Goal: Communication & Community: Answer question/provide support

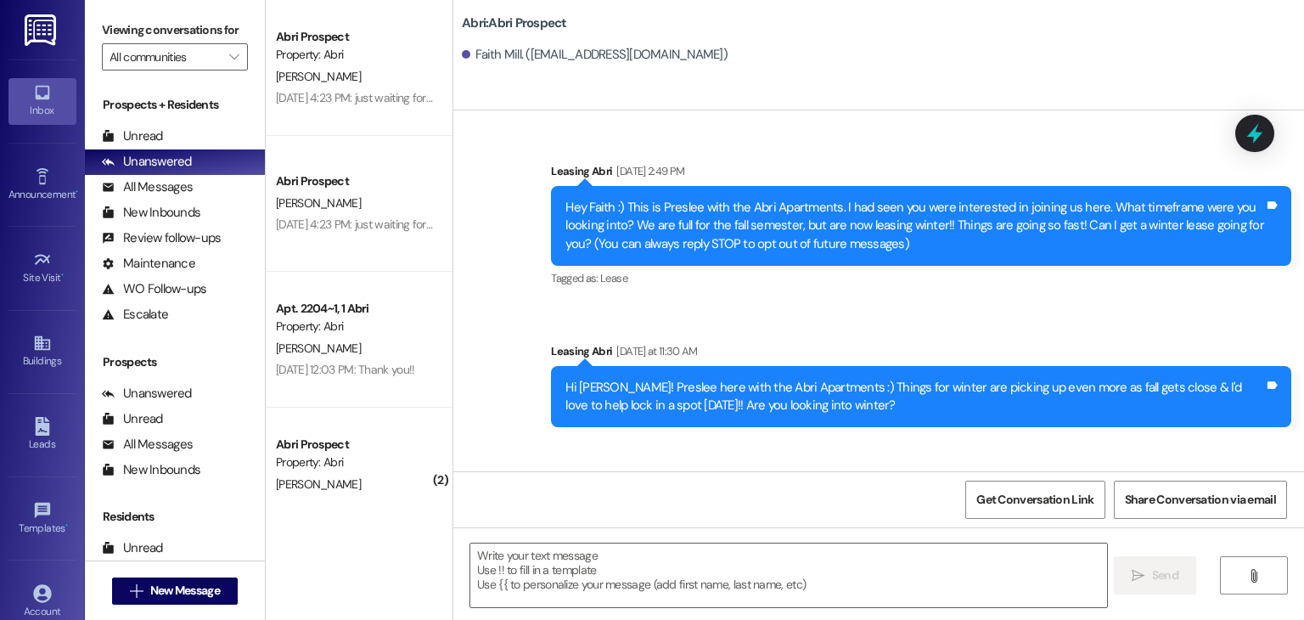
drag, startPoint x: 0, startPoint y: 301, endPoint x: 528, endPoint y: 354, distance: 530.9
click at [528, 354] on div "Sent via SMS Leasing Abri [DATE] 2:49 PM Hey Faith :) This is Preslee with the …" at bounding box center [878, 350] width 851 height 453
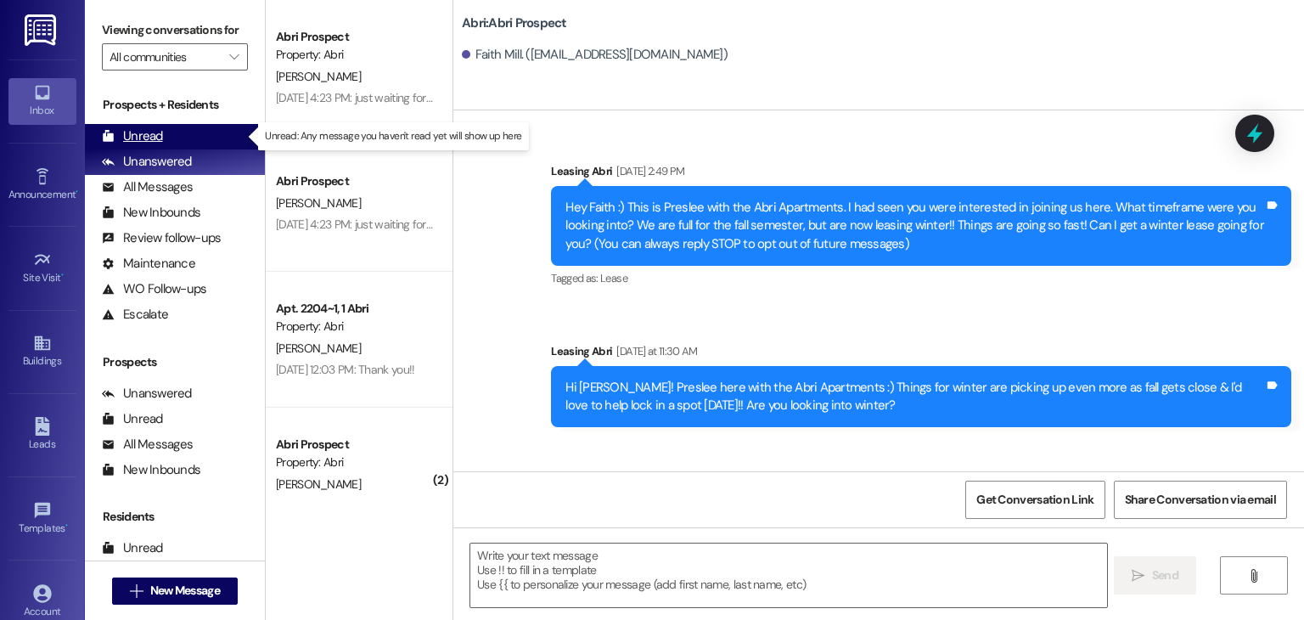
click at [170, 138] on div "Unread (0)" at bounding box center [175, 136] width 180 height 25
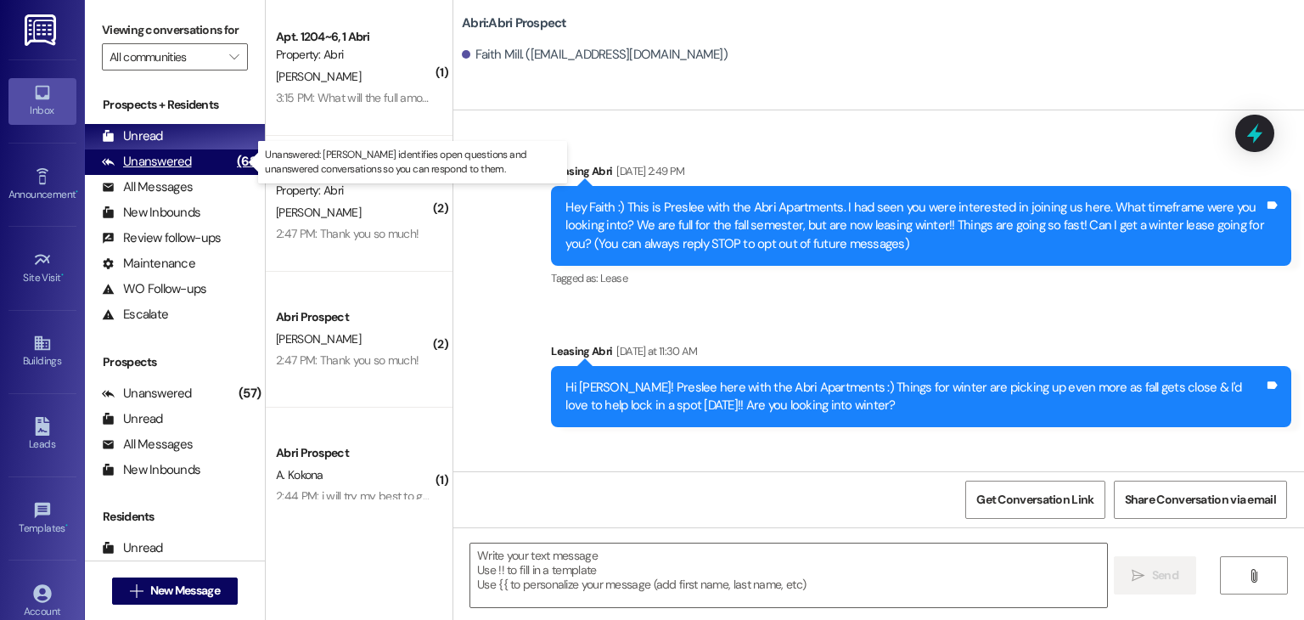
click at [177, 165] on div "Unanswered" at bounding box center [147, 162] width 90 height 18
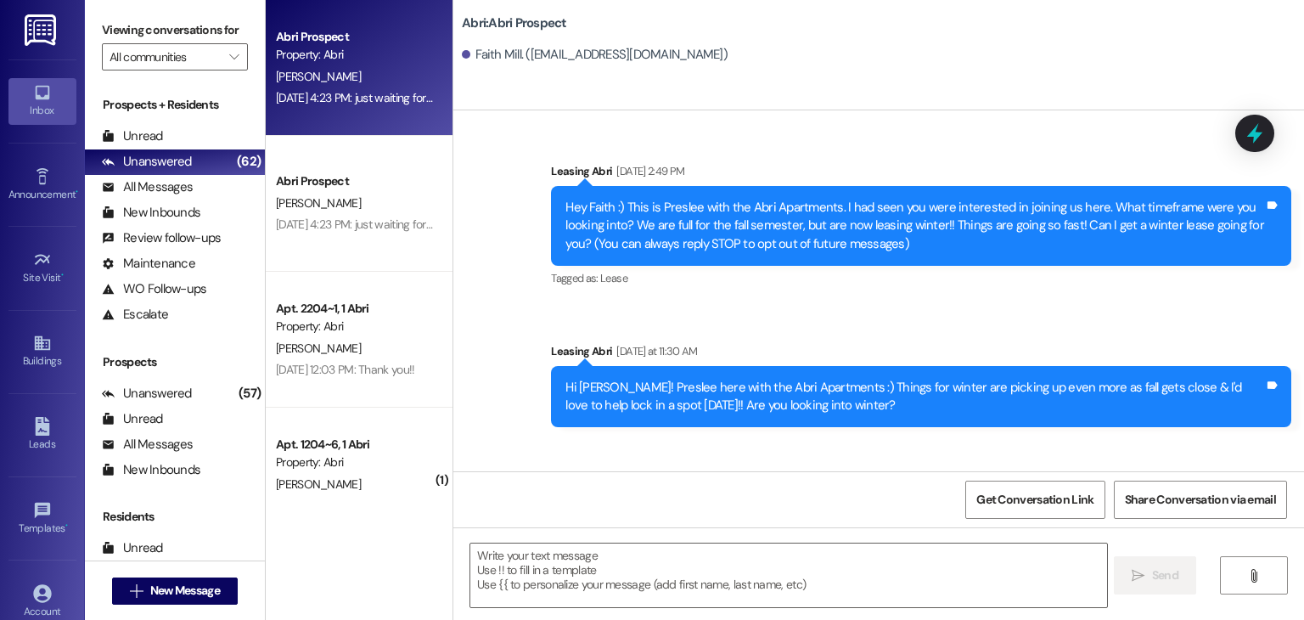
click at [343, 54] on div "Property: Abri" at bounding box center [354, 55] width 157 height 18
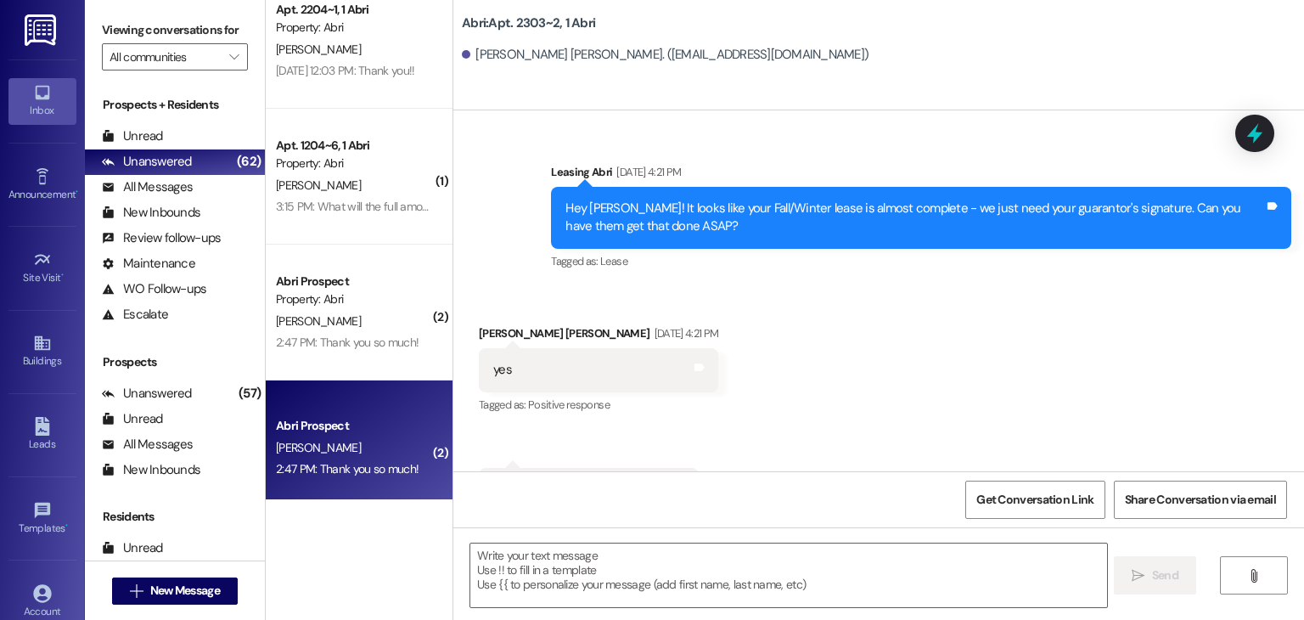
scroll to position [272, 0]
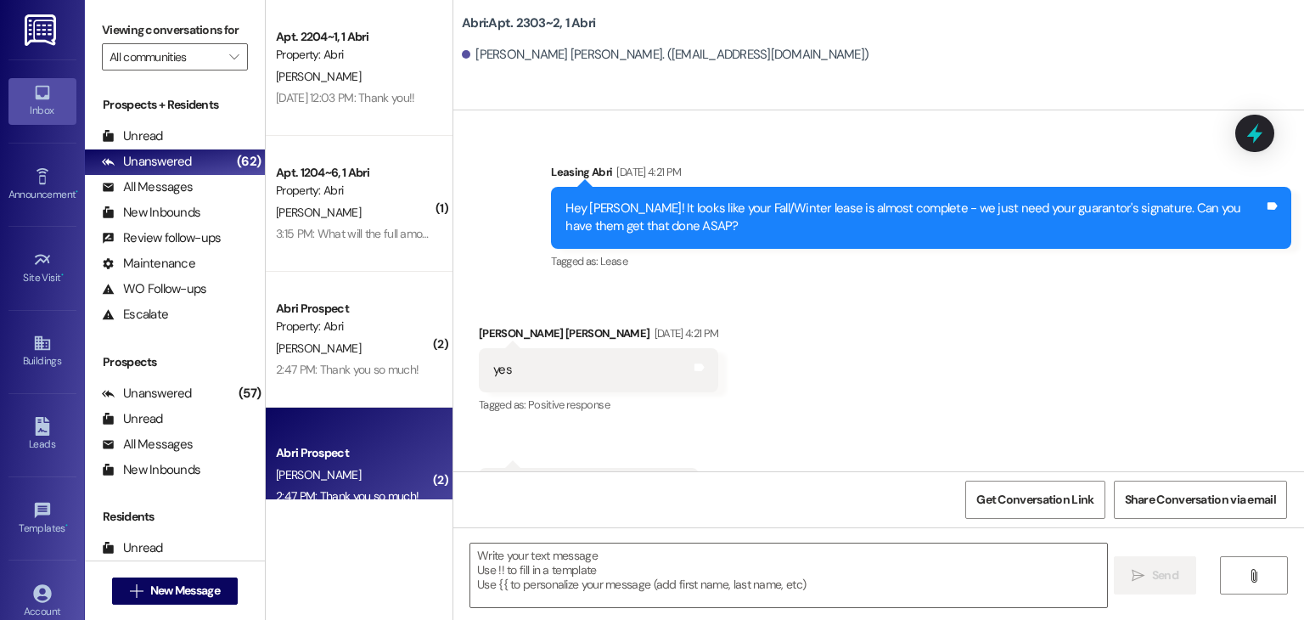
click at [357, 246] on div "Apt. 1204~6, 1 Abri Property: Abri [PERSON_NAME] 3:15 PM: What will the full am…" at bounding box center [359, 204] width 187 height 136
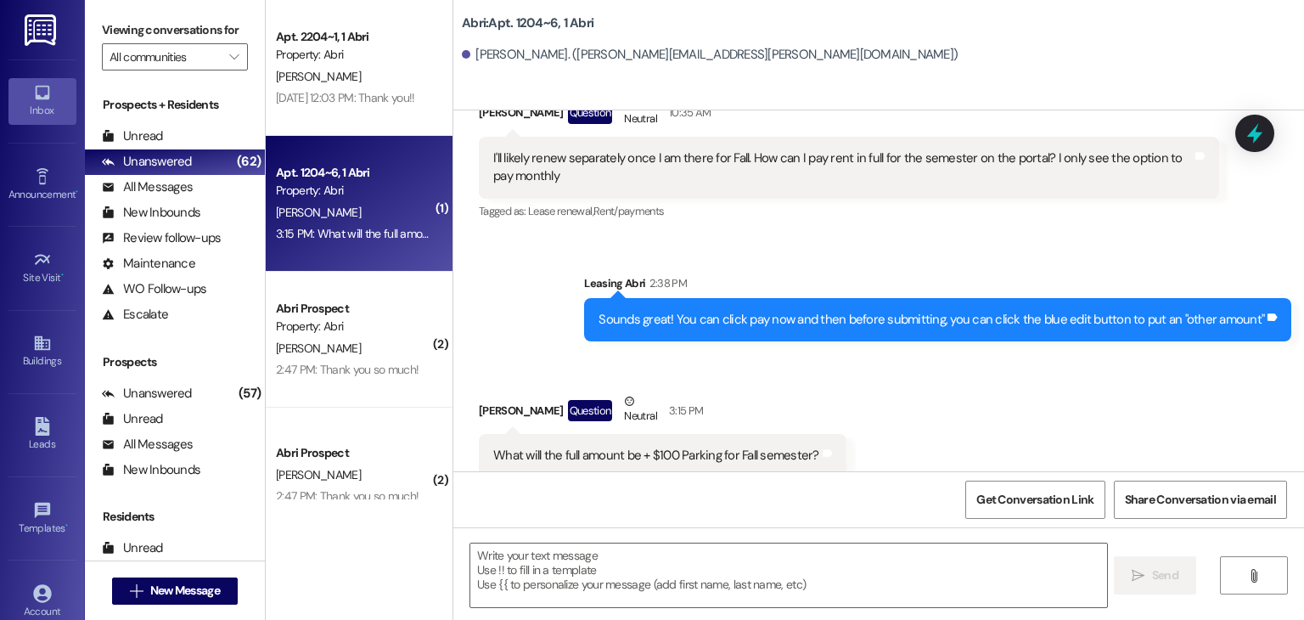
scroll to position [11927, 0]
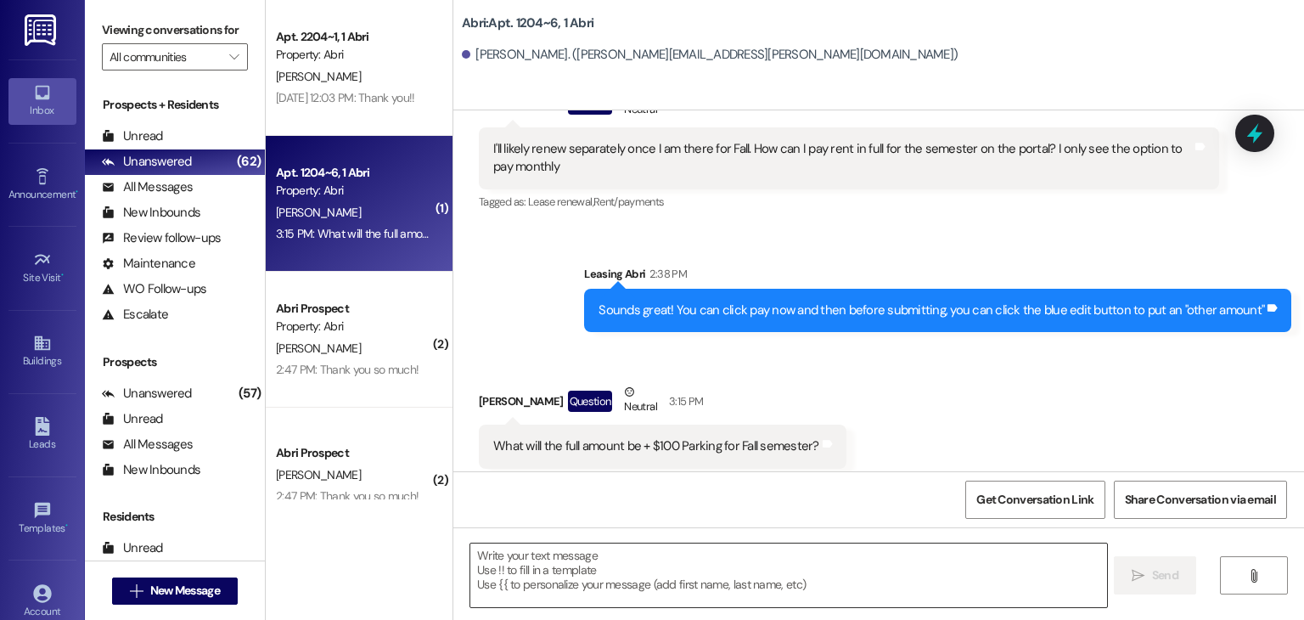
click at [591, 565] on textarea at bounding box center [788, 576] width 636 height 64
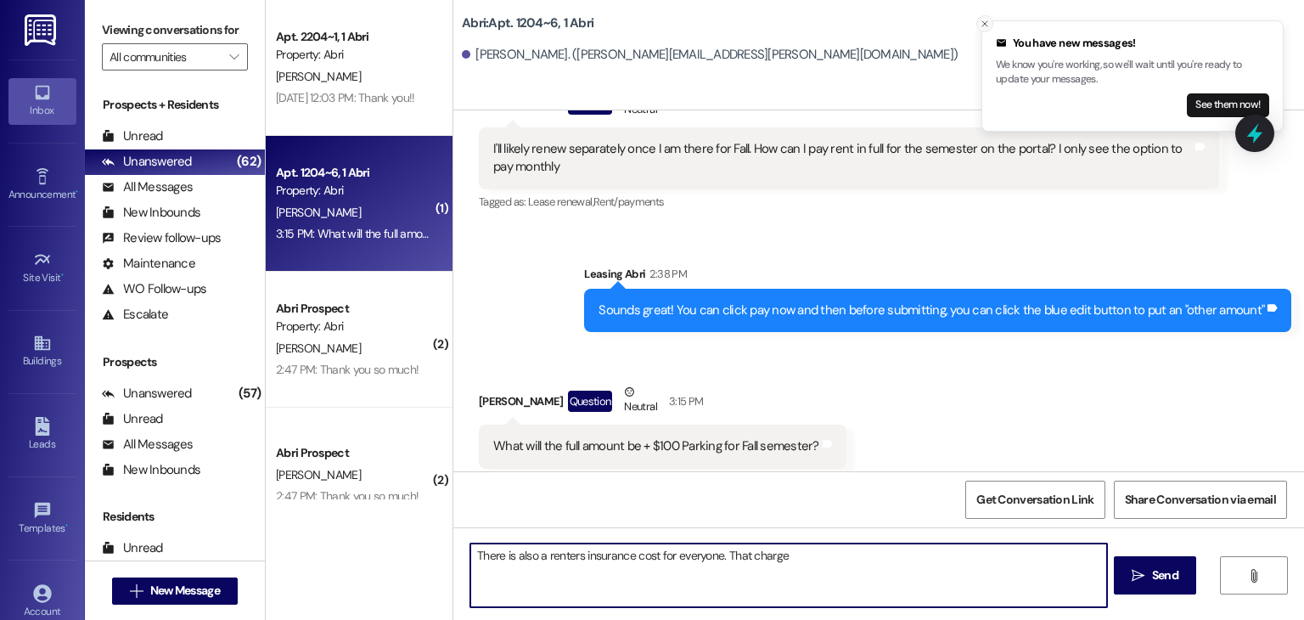
click at [985, 25] on line "Close toast" at bounding box center [985, 23] width 5 height 5
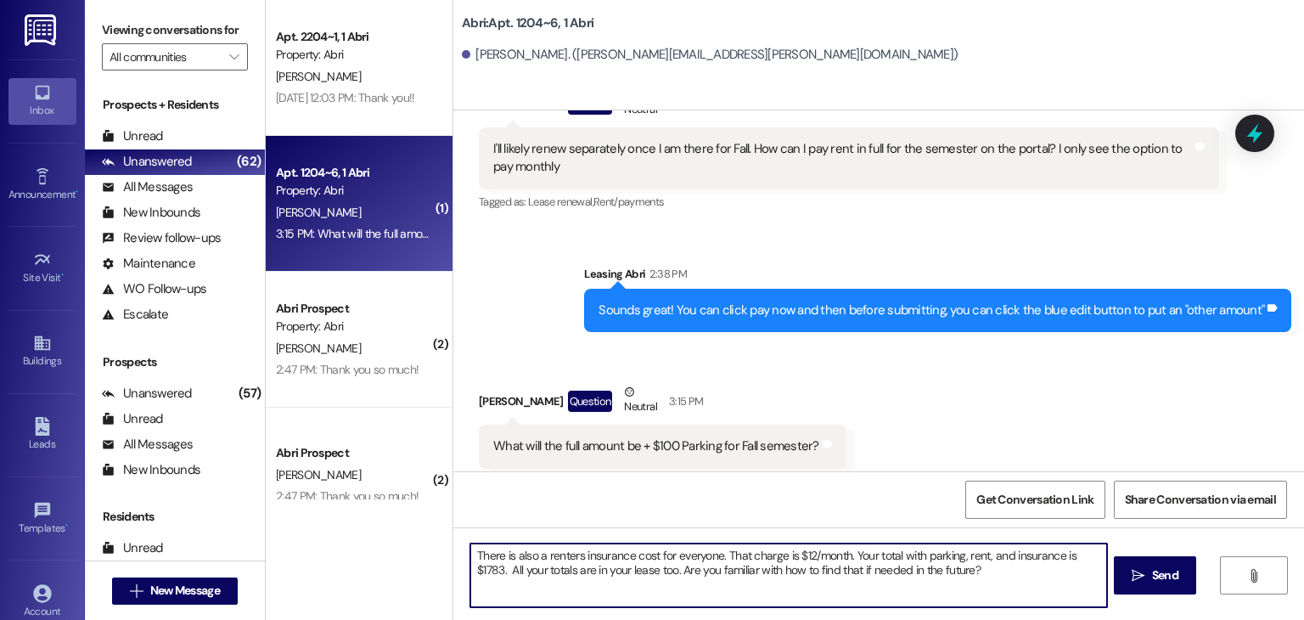
click at [978, 574] on textarea "There is also a renters insurance cost for everyone. That charge is $12/month. …" at bounding box center [788, 576] width 636 height 64
type textarea "There is also a renters insurance cost for everyone. That charge is $12/month. …"
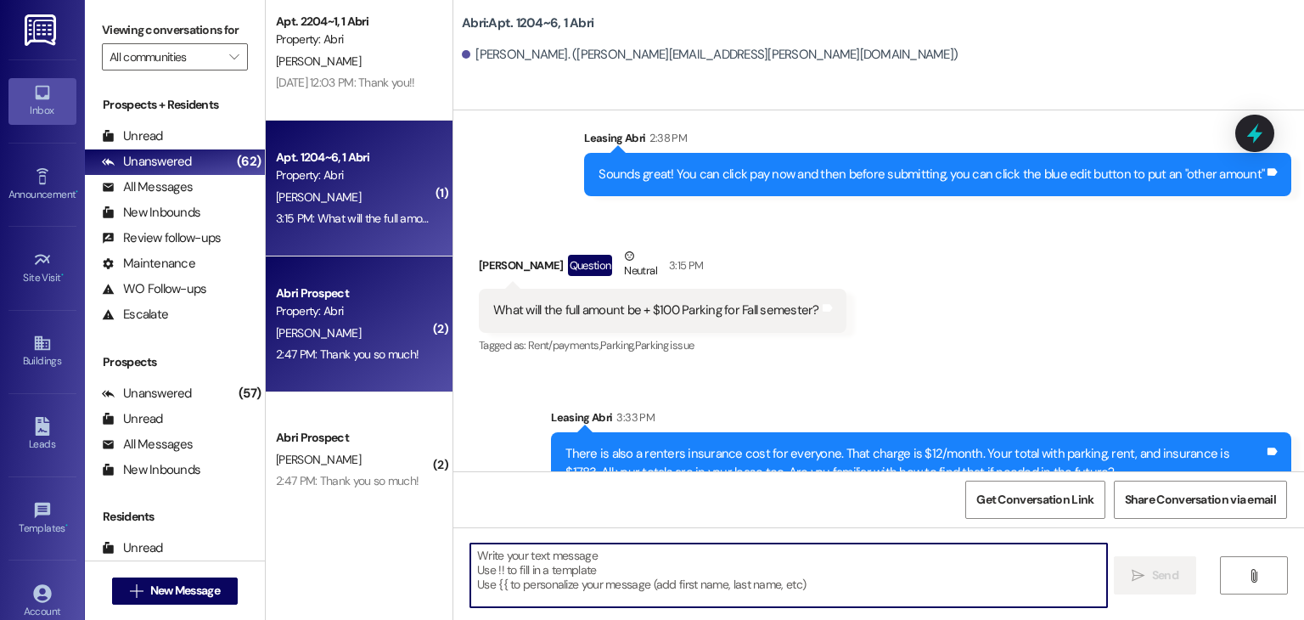
scroll to position [339, 0]
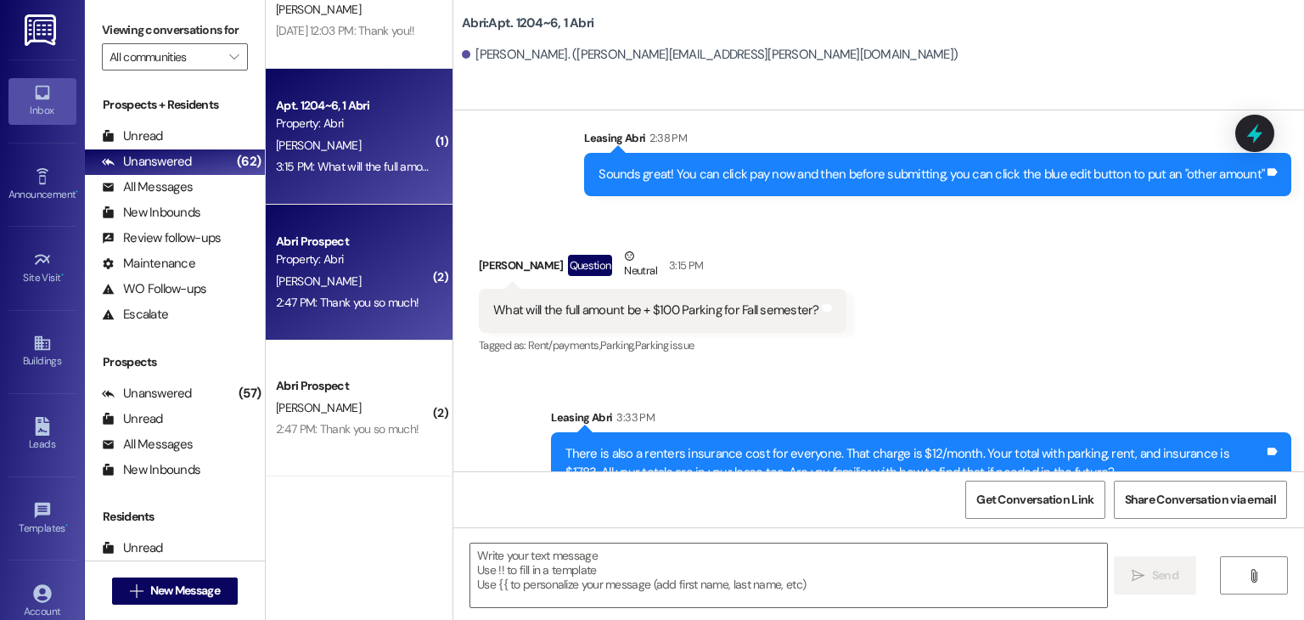
click at [407, 292] on div "2:47 PM: Thank you so much! 2:47 PM: Thank you so much!" at bounding box center [354, 302] width 161 height 21
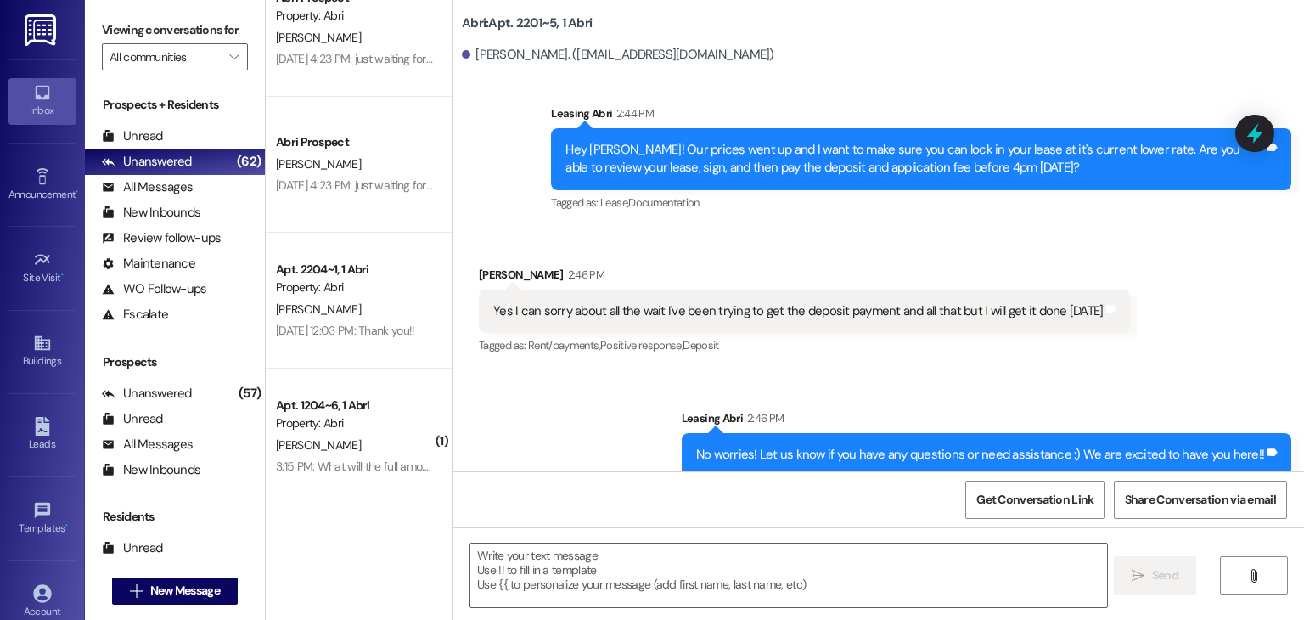
scroll to position [0, 0]
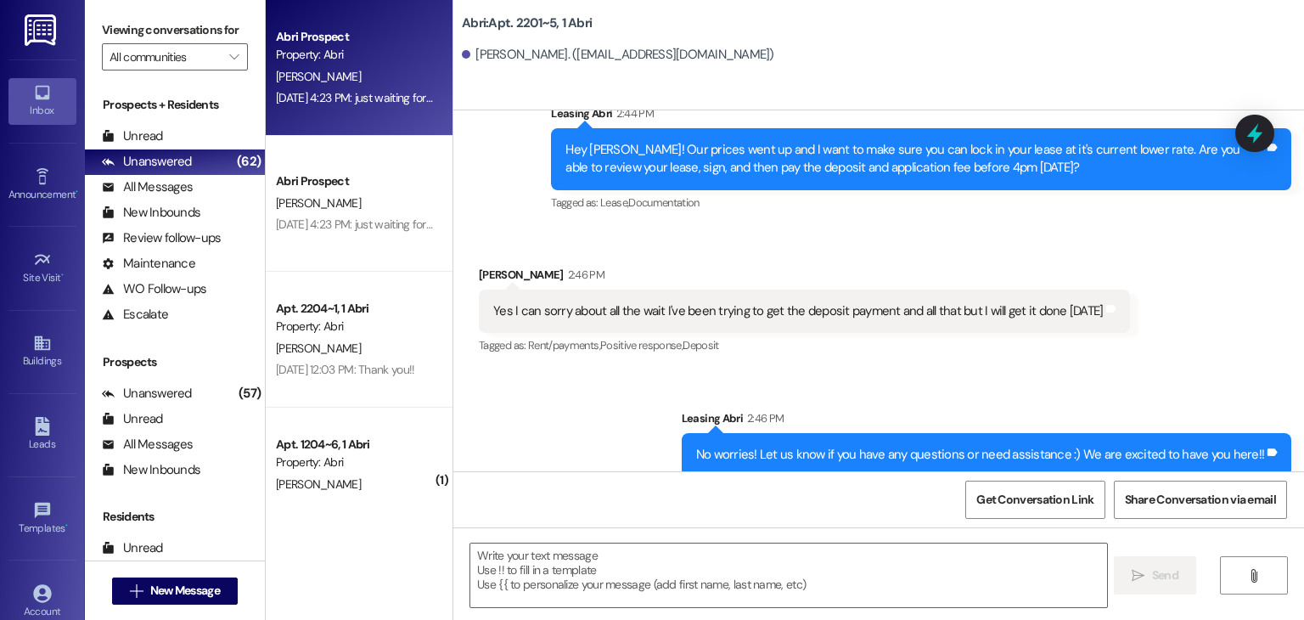
drag, startPoint x: 357, startPoint y: 50, endPoint x: 366, endPoint y: 59, distance: 12.6
click at [366, 59] on div "Property: Abri" at bounding box center [354, 55] width 157 height 18
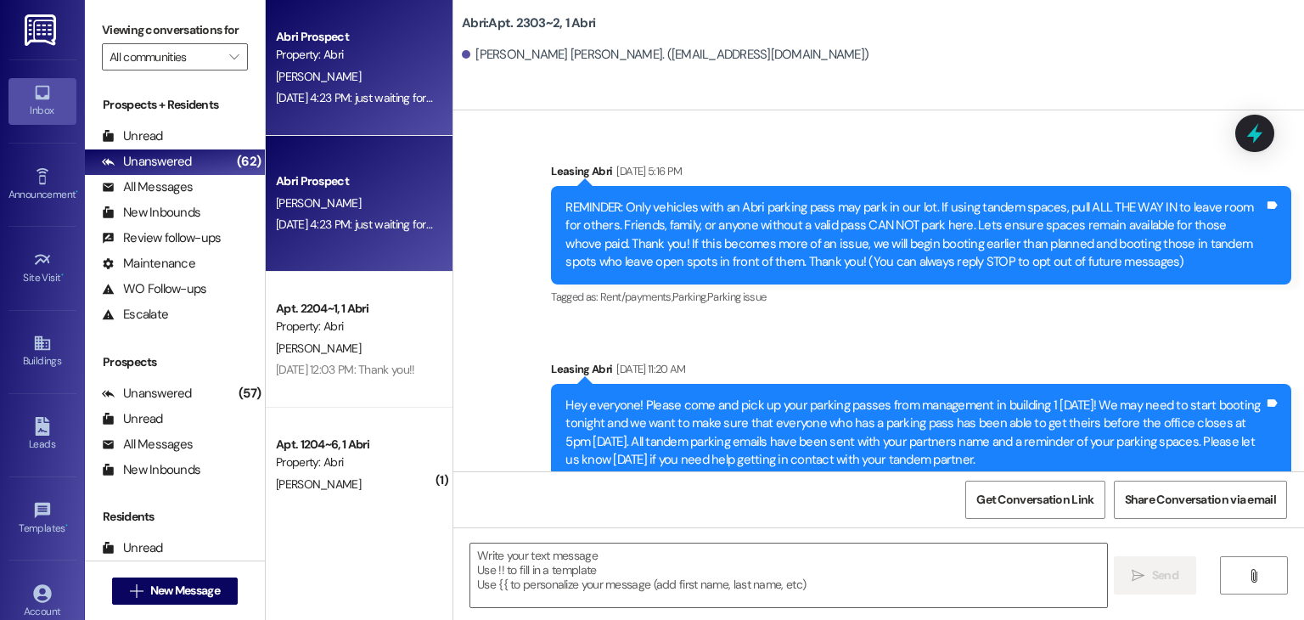
scroll to position [19842, 0]
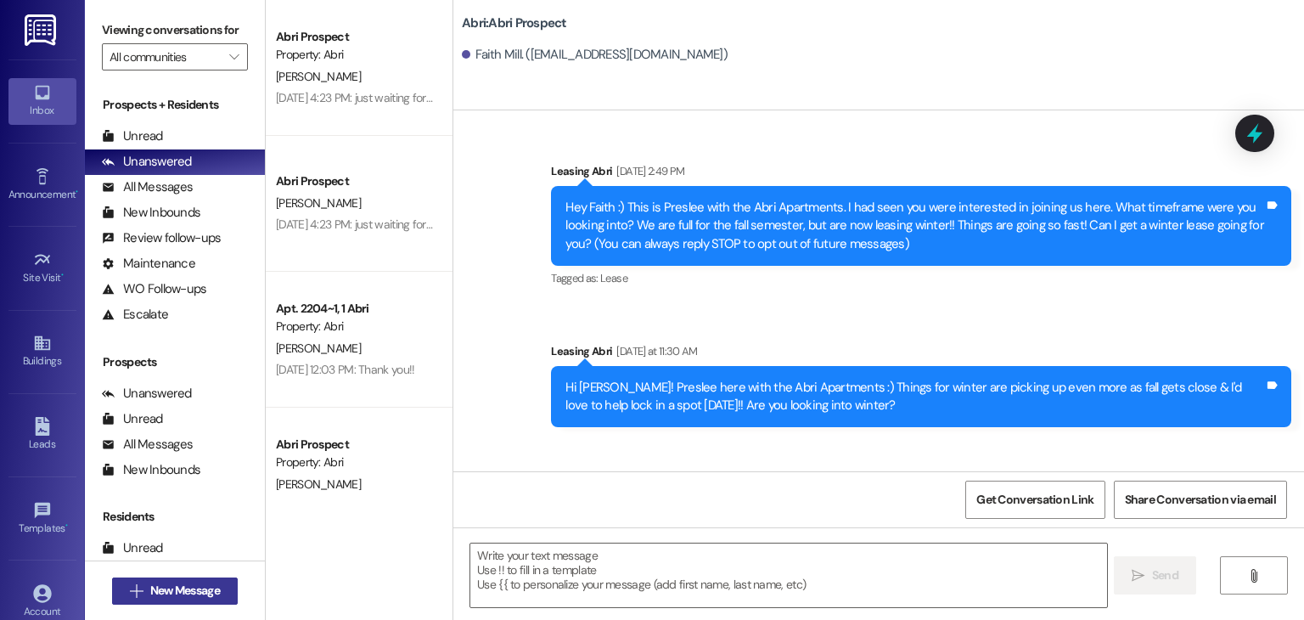
click at [188, 594] on span "New Message" at bounding box center [185, 591] width 70 height 18
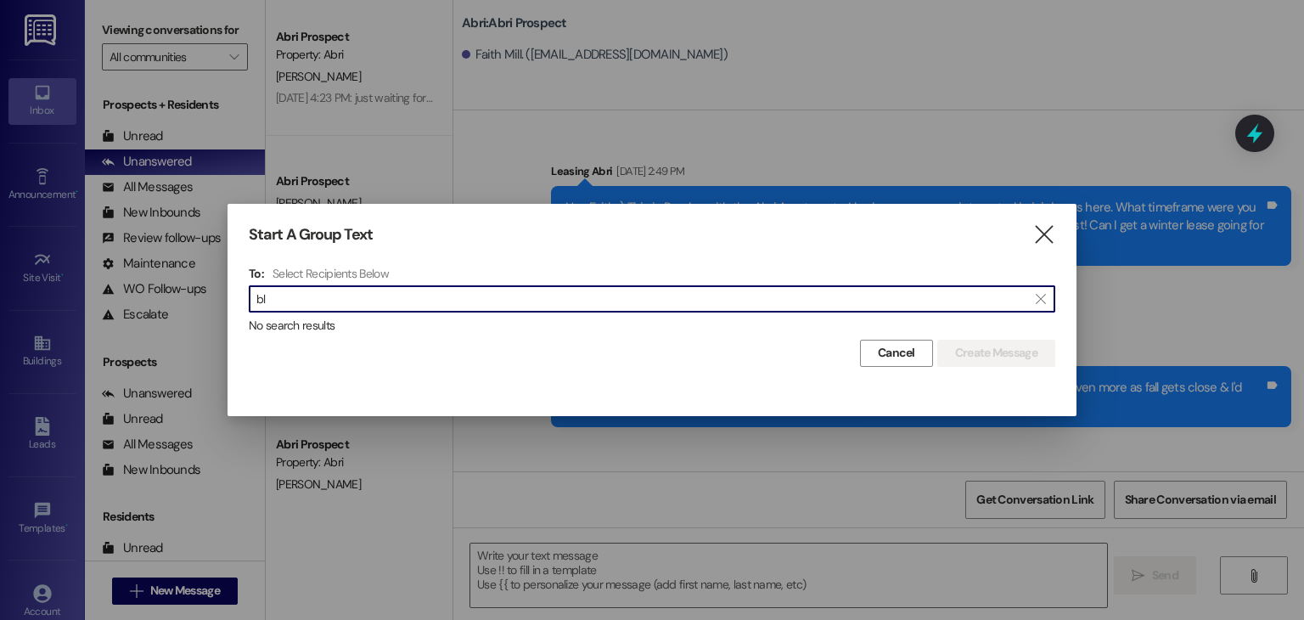
type input "b"
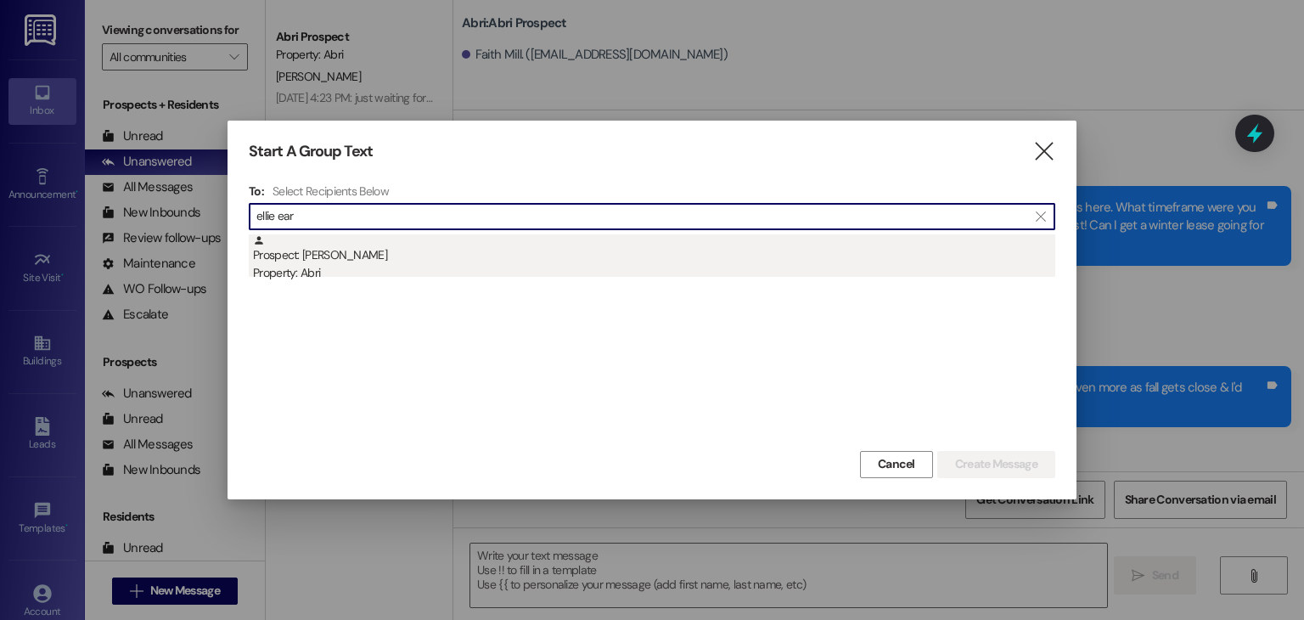
type input "ellie ear"
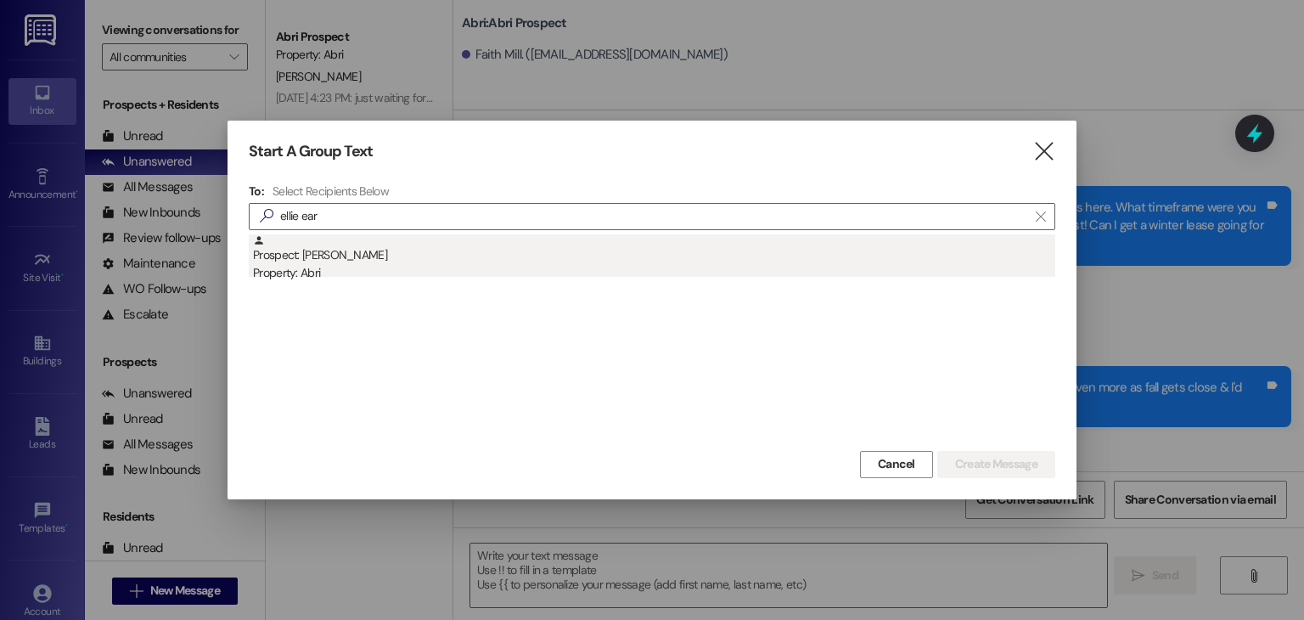
click at [433, 266] on div "Property: Abri" at bounding box center [654, 273] width 803 height 18
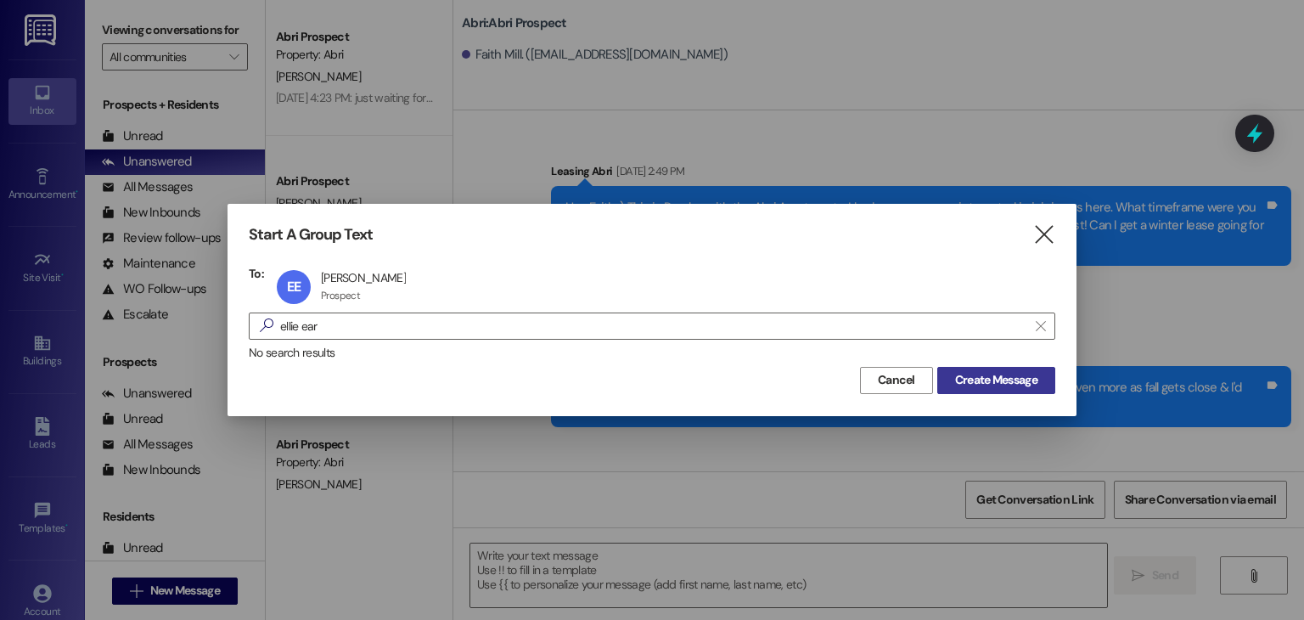
click at [989, 372] on span "Create Message" at bounding box center [996, 380] width 82 height 18
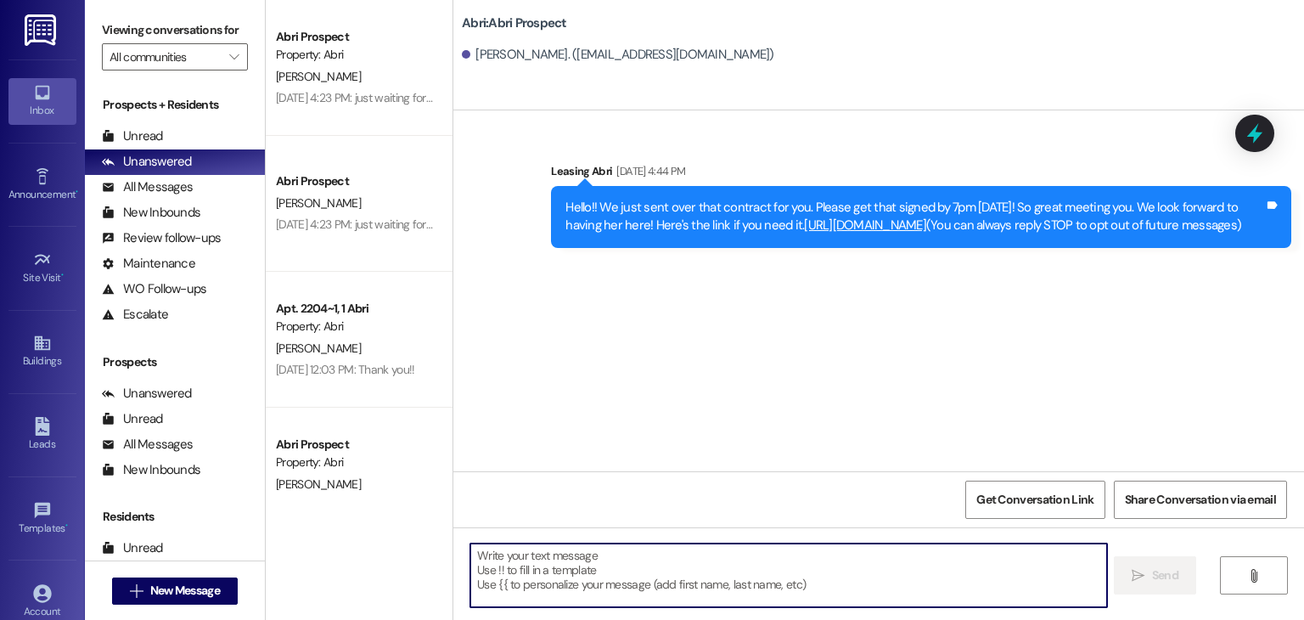
click at [573, 573] on textarea at bounding box center [788, 576] width 636 height 64
paste textarea "Hi Madison! I just sent over your early move-in lease & that charge added to yo…"
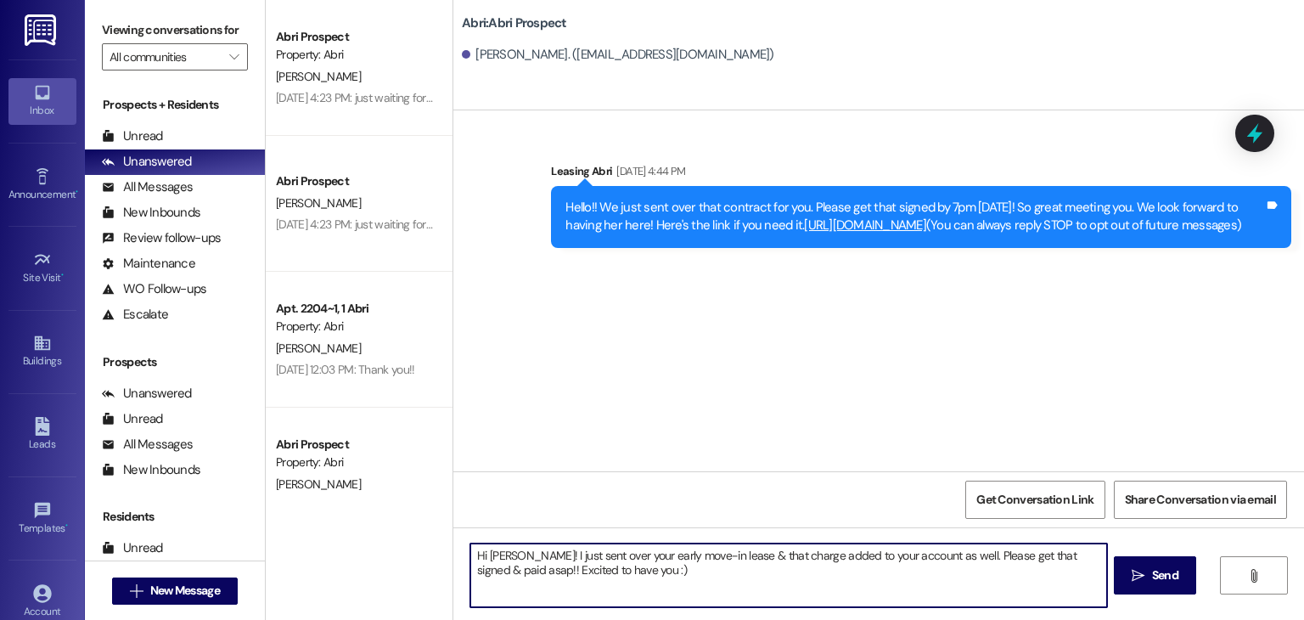
drag, startPoint x: 617, startPoint y: 578, endPoint x: 440, endPoint y: 497, distance: 195.3
click at [440, 497] on div "Abri Prospect Property: Abri K. Buxton Aug 28, 2025 at 4:23 PM: just waiting fo…" at bounding box center [785, 310] width 1039 height 620
click at [606, 582] on textarea "Hi Madison! I just sent over your early move-in lease & that charge added to yo…" at bounding box center [788, 576] width 636 height 64
click at [522, 555] on textarea "Hi Madison! I just sent over your early move-in lease & that charge added to yo…" at bounding box center [788, 576] width 636 height 64
click at [802, 574] on textarea "Hi Ellie! I just sent over your early move-in lease & that charge added to your…" at bounding box center [788, 576] width 636 height 64
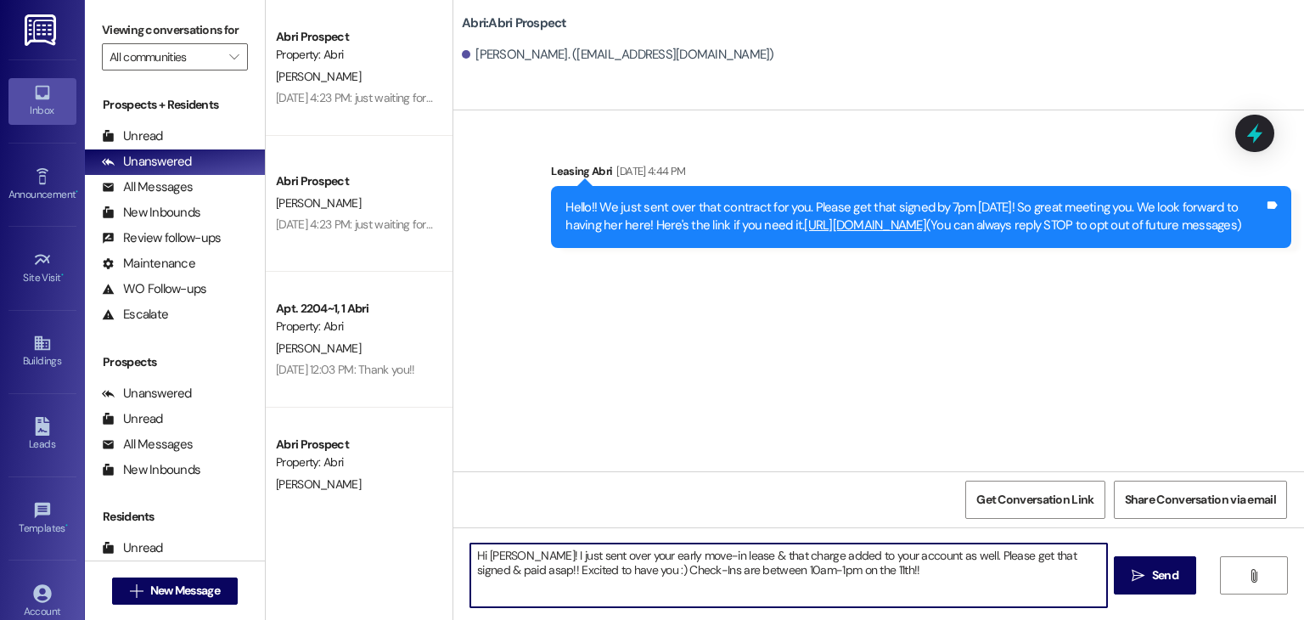
type textarea "Hi Ellie! I just sent over your early move-in lease & that charge added to your…"
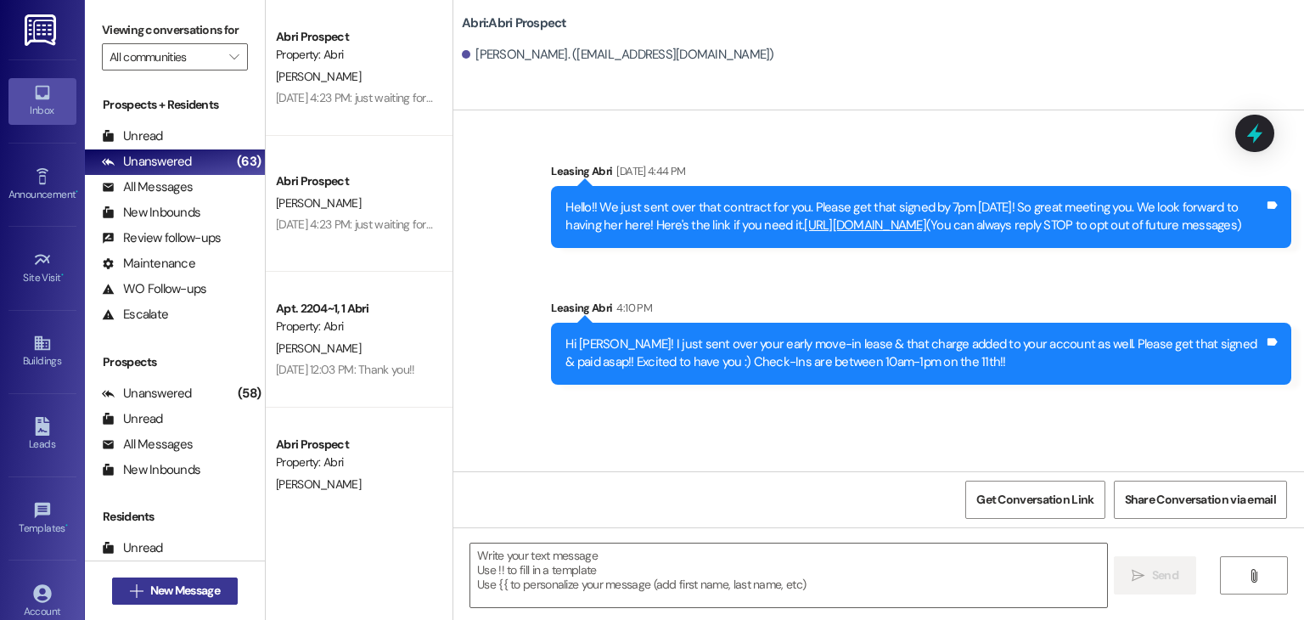
click at [166, 584] on span "New Message" at bounding box center [185, 591] width 70 height 18
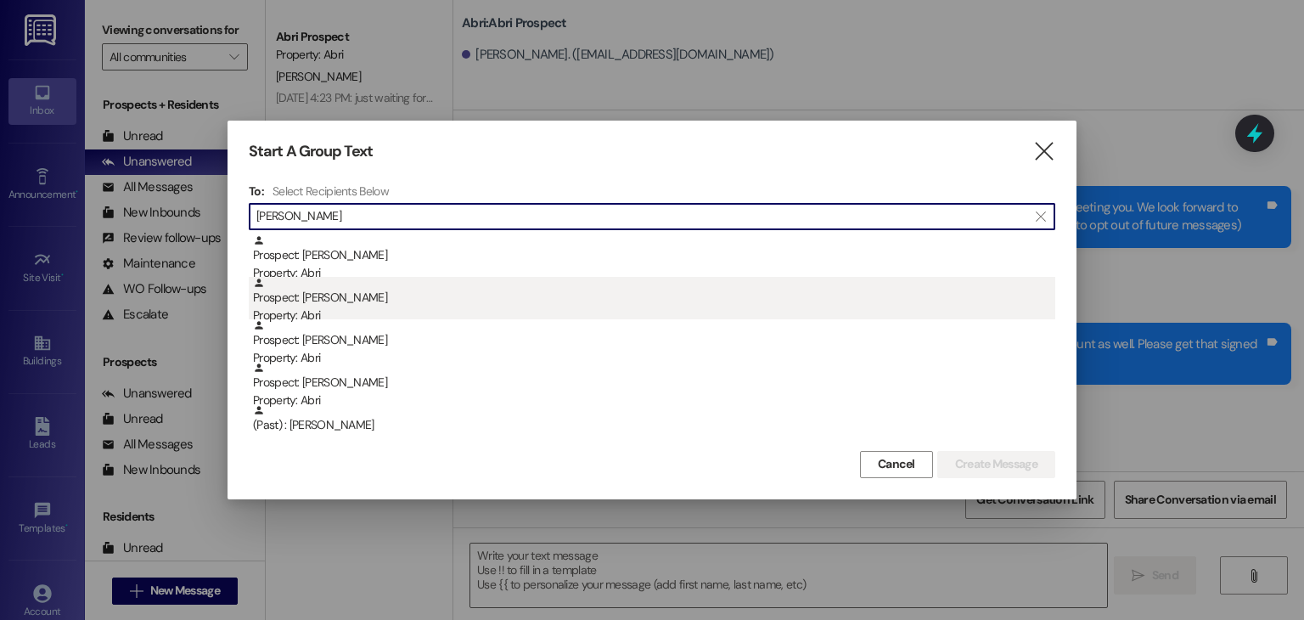
type input "james"
click at [330, 301] on div "Prospect: James Thompson Property: Abri" at bounding box center [654, 301] width 803 height 48
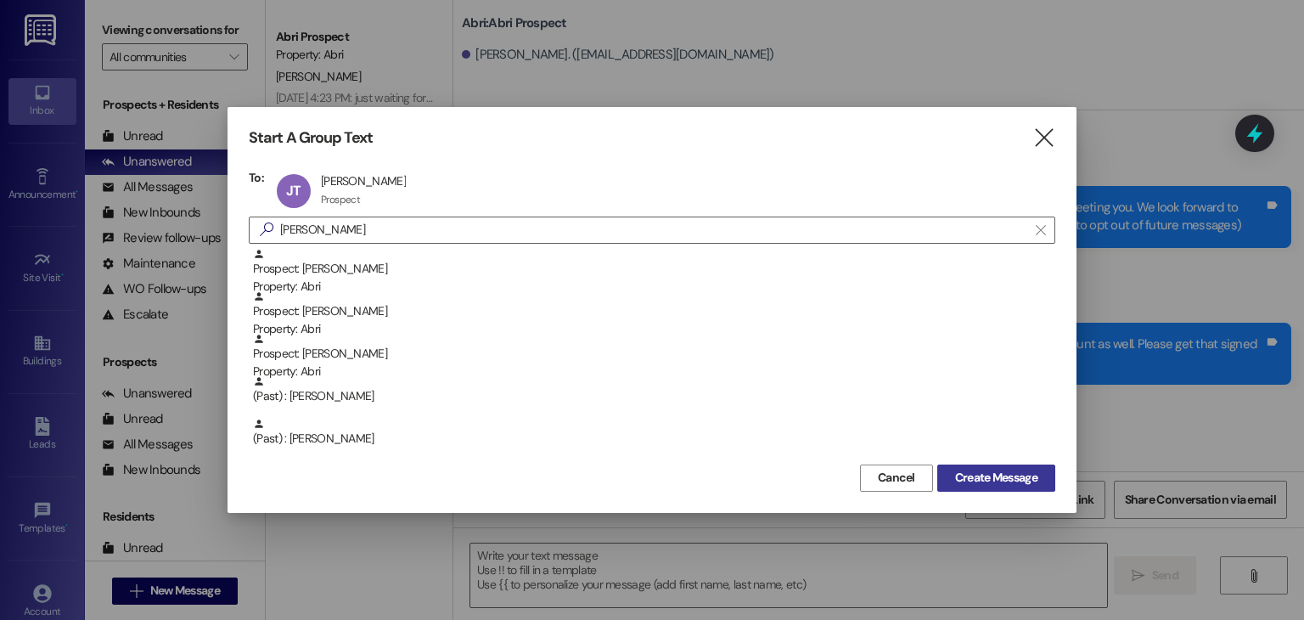
click at [990, 486] on span "Create Message" at bounding box center [996, 478] width 82 height 18
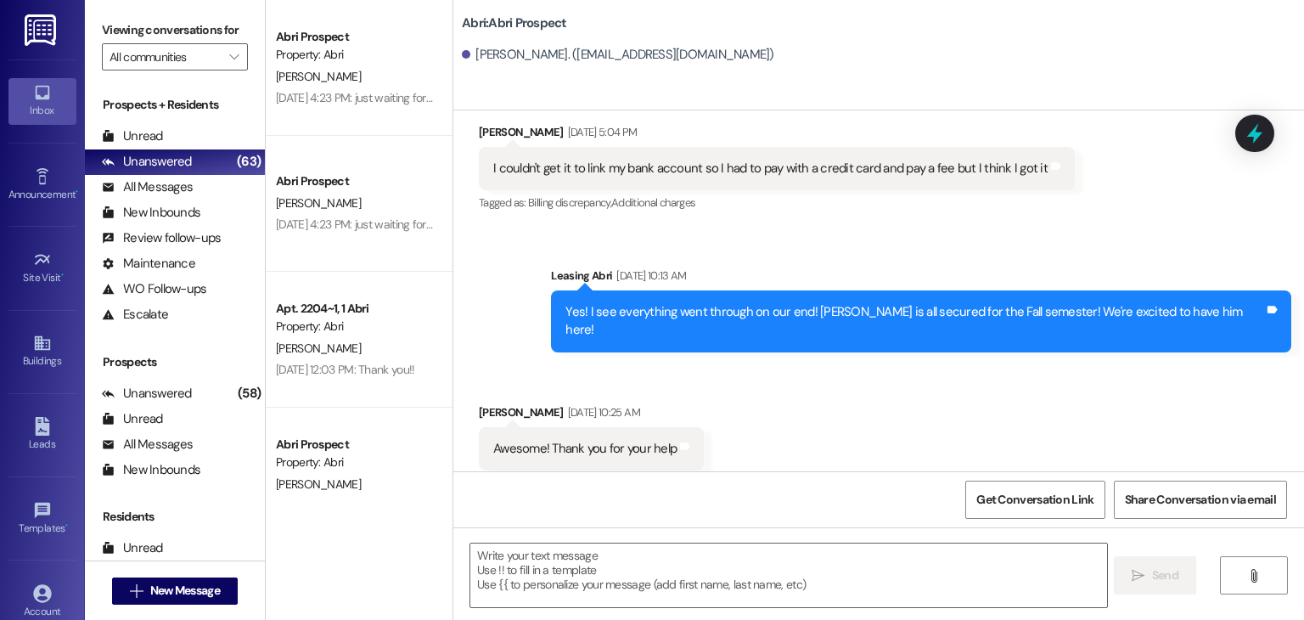
scroll to position [1743, 0]
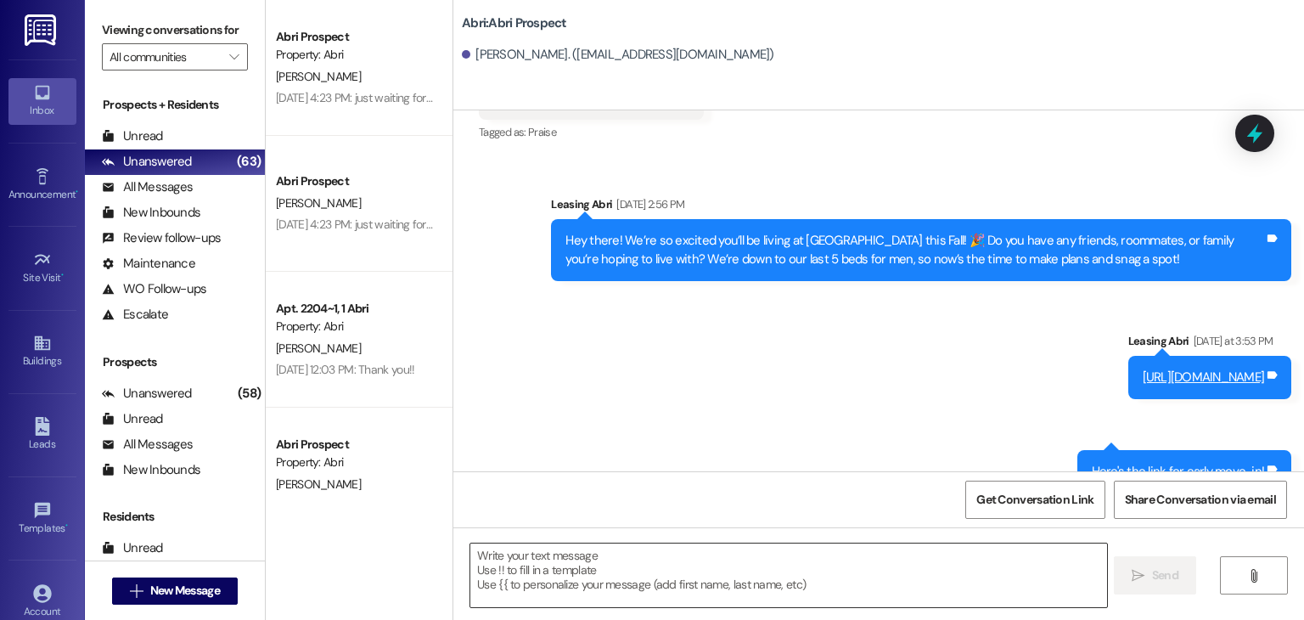
click at [532, 565] on textarea at bounding box center [788, 576] width 636 height 64
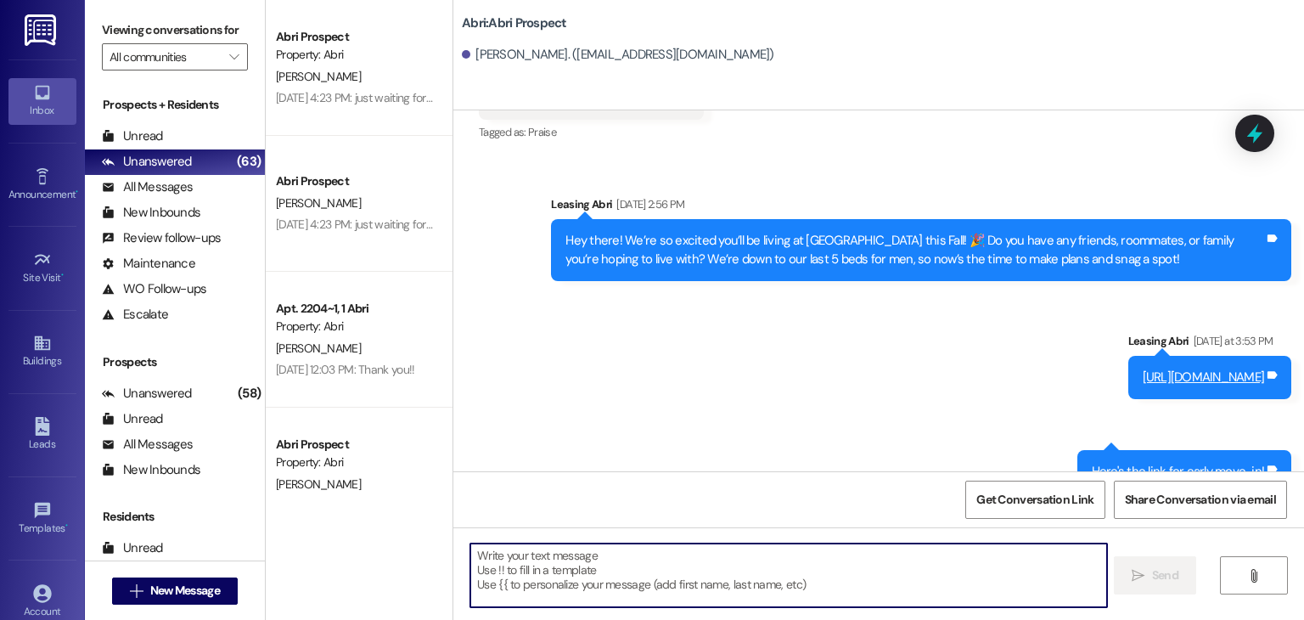
paste textarea "Hi Madison! I just sent over your early move-in lease & that charge added to yo…"
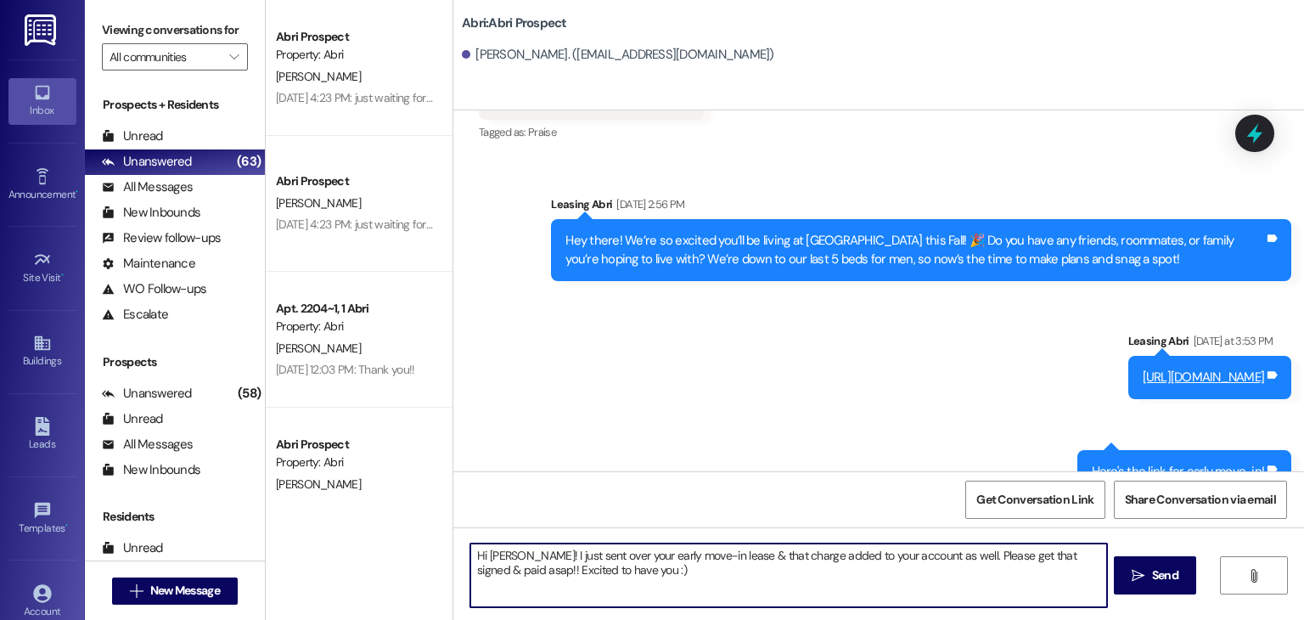
click at [520, 553] on textarea "Hi Madison! I just sent over your early move-in lease & that charge added to yo…" at bounding box center [788, 576] width 636 height 64
click at [669, 570] on textarea "Hi James! I just sent over your early move-in lease & that charge added to your…" at bounding box center [788, 576] width 636 height 64
type textarea "Hi James! I just sent over your early move-in lease & that charge added to your…"
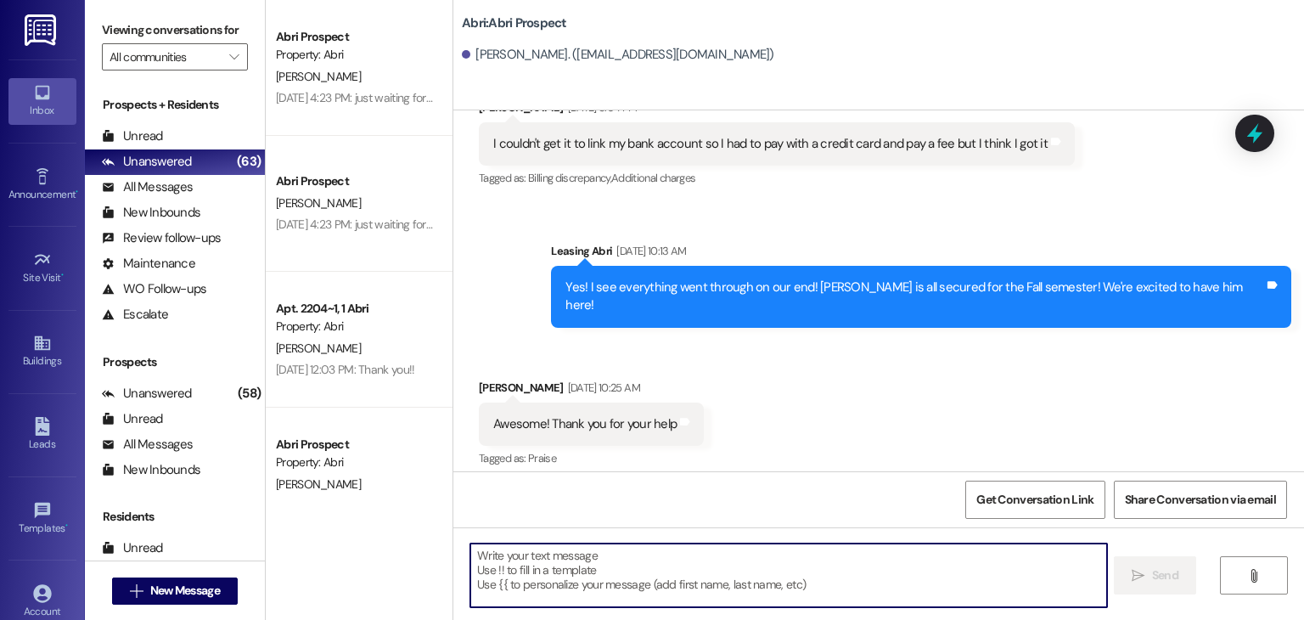
scroll to position [1393, 0]
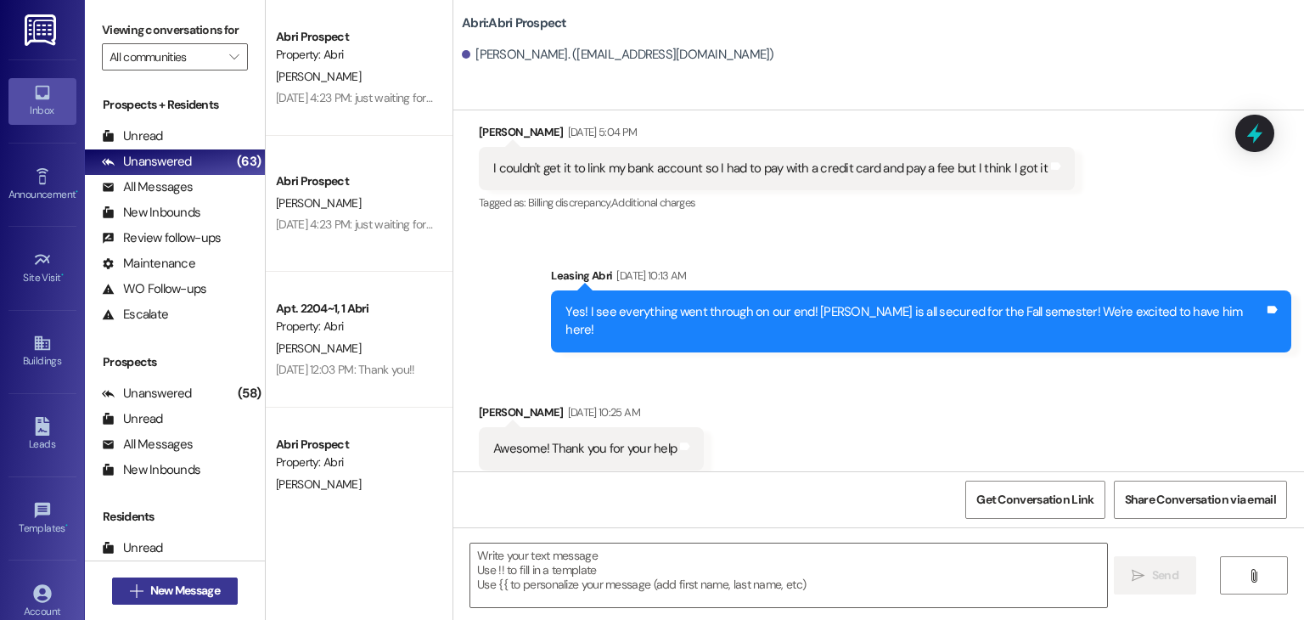
click at [176, 582] on span "New Message" at bounding box center [185, 591] width 70 height 18
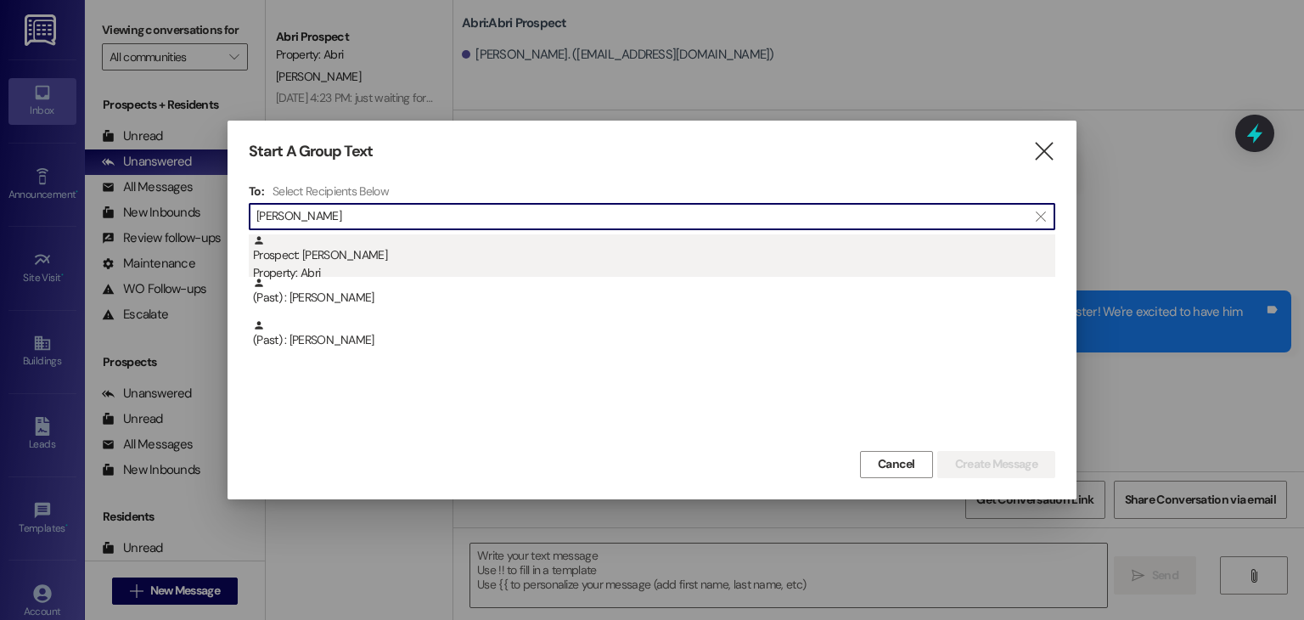
type input "trevor"
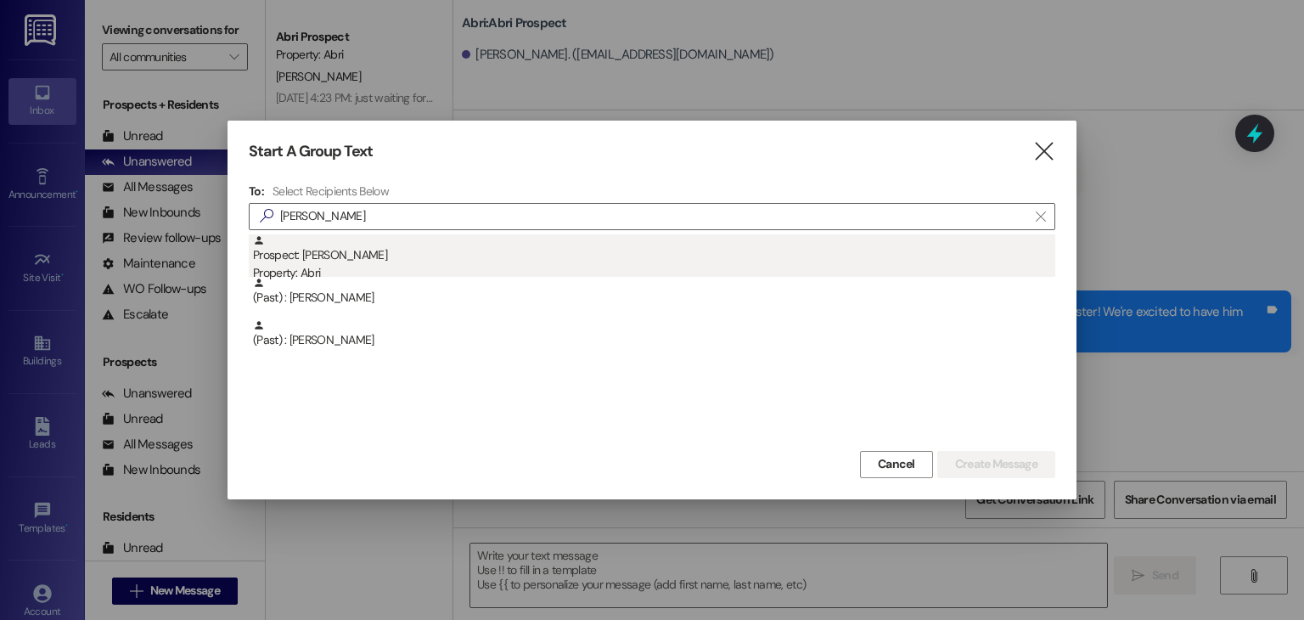
click at [412, 235] on div "Prospect: Trevor Larson Property: Abri" at bounding box center [654, 258] width 803 height 48
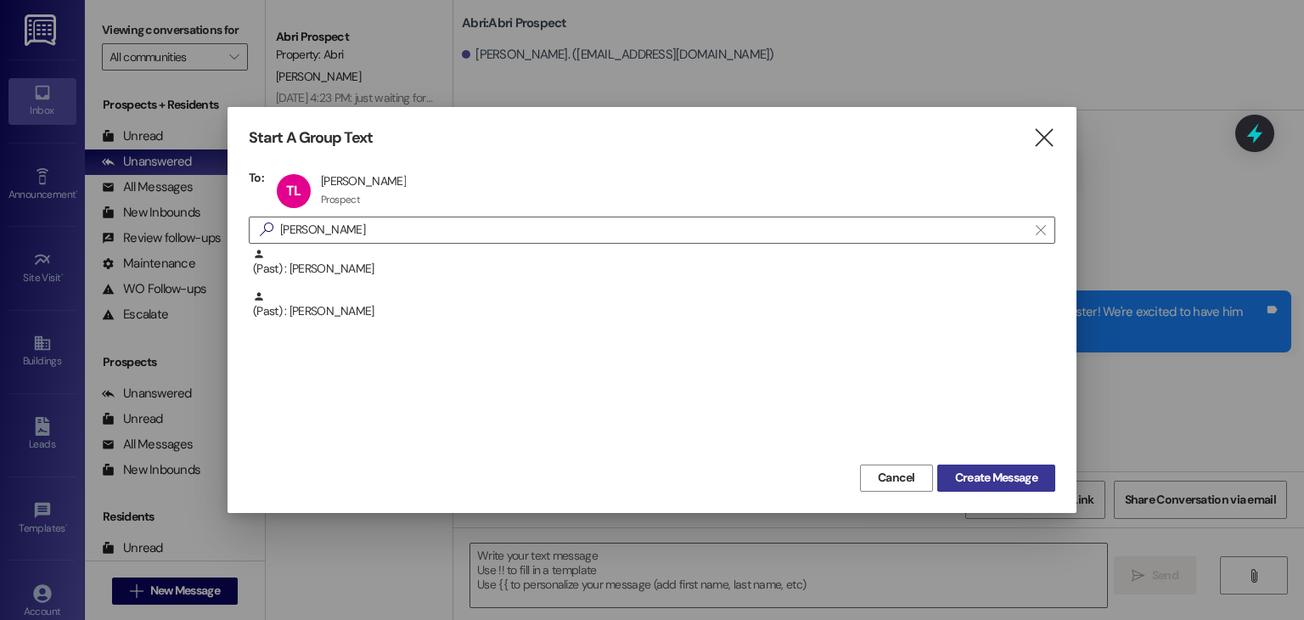
click at [960, 473] on span "Create Message" at bounding box center [996, 478] width 82 height 18
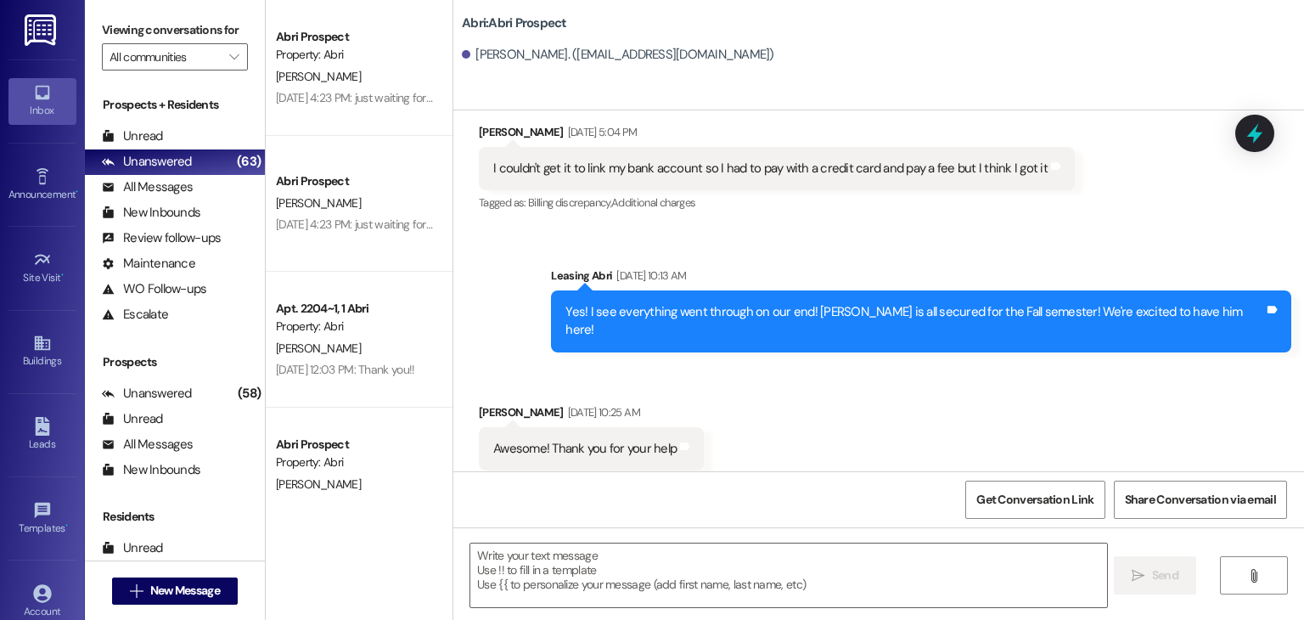
scroll to position [472, 0]
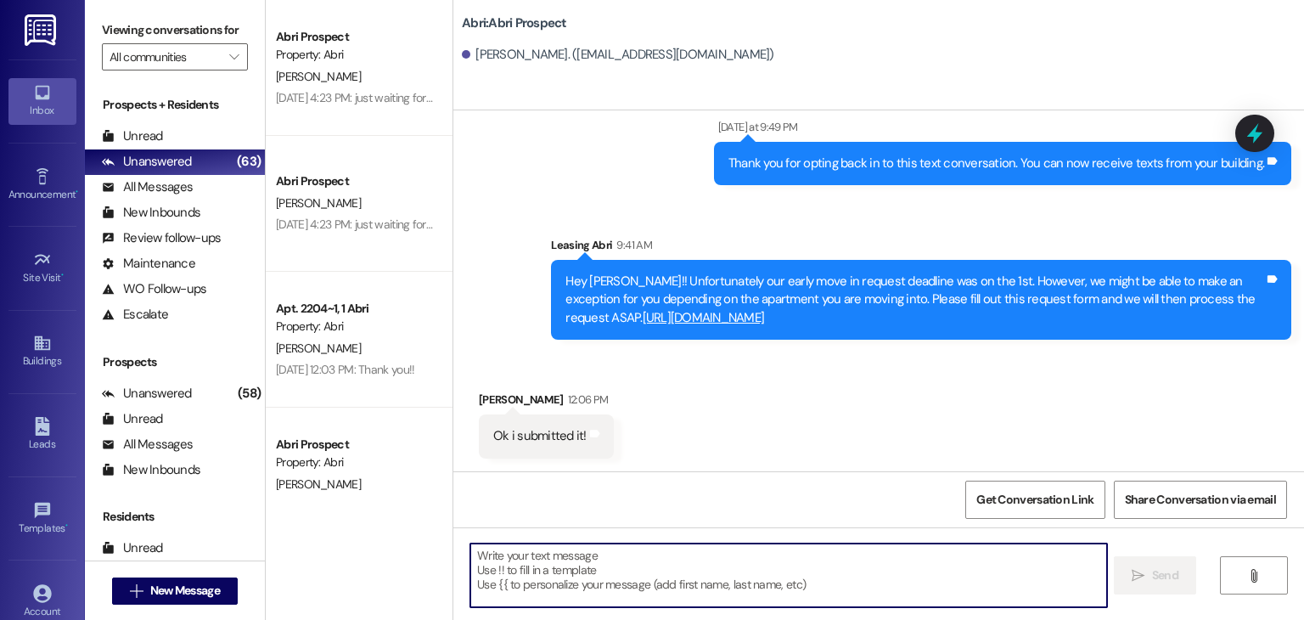
click at [584, 583] on textarea at bounding box center [788, 576] width 636 height 64
paste textarea "Hi Madison! I just sent over your early move-in lease & that charge added to yo…"
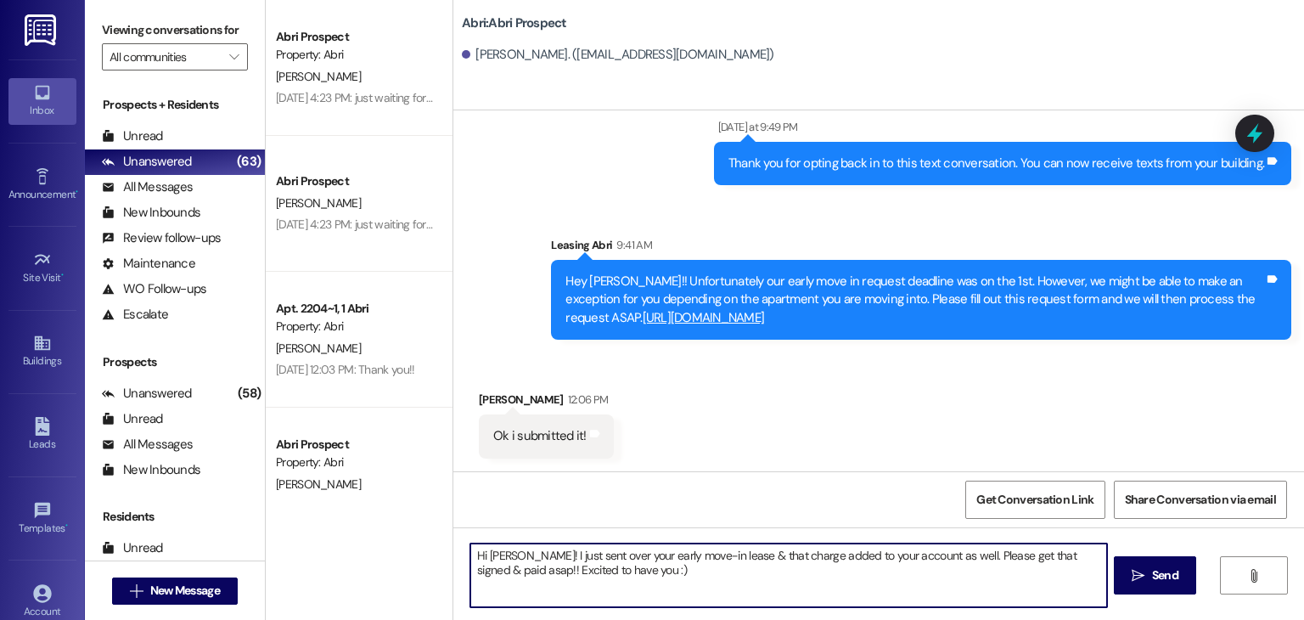
click at [522, 557] on textarea "Hi Madison! I just sent over your early move-in lease & that charge added to yo…" at bounding box center [788, 576] width 636 height 64
click at [620, 583] on textarea "Hi Trevor! I just sent over your early move-in lease & that charge added to you…" at bounding box center [788, 576] width 636 height 64
click at [634, 571] on textarea "Hi Trevor! I just sent over your early move-in lease & that charge added to you…" at bounding box center [788, 576] width 636 height 64
click at [691, 573] on textarea "Hi Trevor! I just sent over your early move-in lease & that charge added to you…" at bounding box center [788, 576] width 636 height 64
type textarea "Hi Trevor! I just sent over your early move-in lease & that charge added to you…"
